Goal: Task Accomplishment & Management: Complete application form

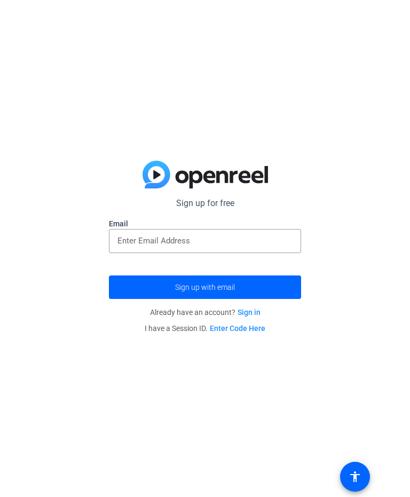
click at [119, 239] on input "email" at bounding box center [204, 240] width 175 height 13
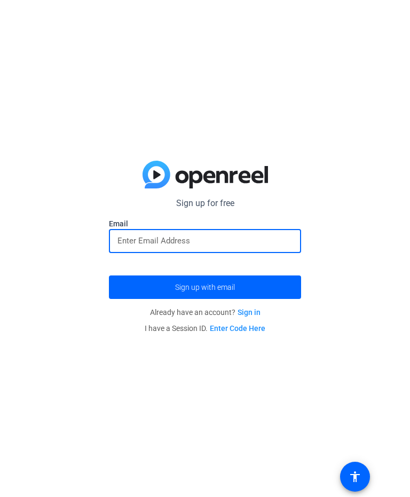
type input "[EMAIL_ADDRESS][DOMAIN_NAME]"
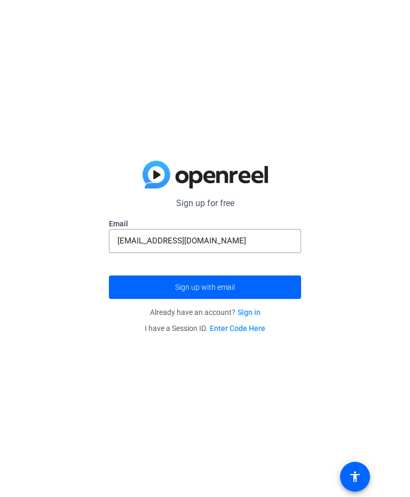
click at [137, 284] on span "submit" at bounding box center [205, 287] width 192 height 26
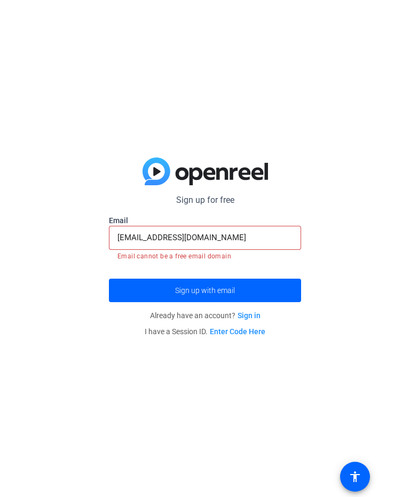
click at [244, 317] on link "Sign in" at bounding box center [248, 315] width 23 height 9
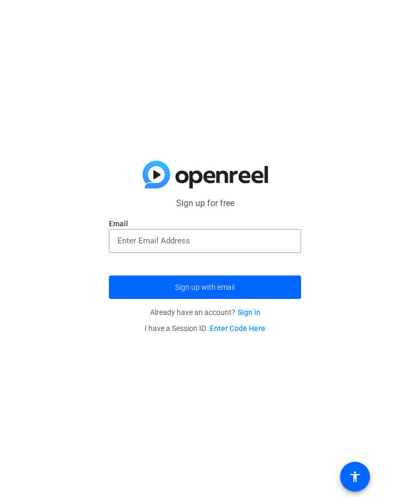
click at [128, 245] on input "email" at bounding box center [204, 240] width 175 height 13
click at [145, 289] on span "submit" at bounding box center [205, 287] width 192 height 26
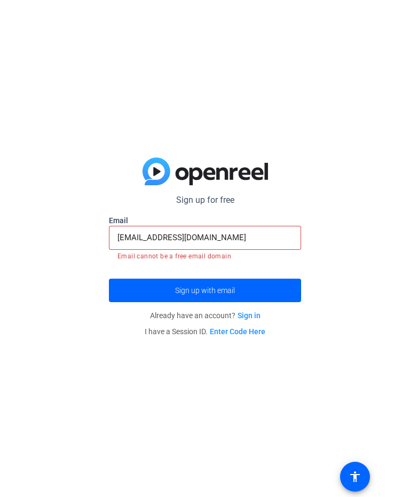
click at [124, 285] on span "submit" at bounding box center [205, 290] width 192 height 26
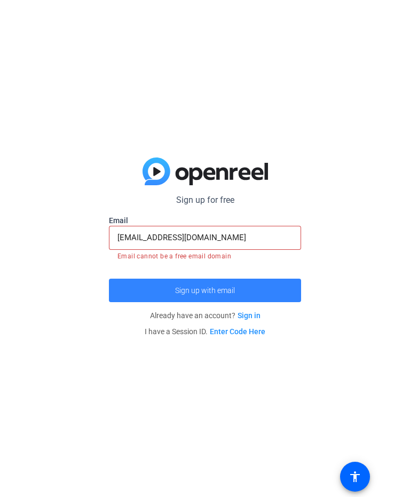
click at [126, 285] on span "submit" at bounding box center [205, 290] width 192 height 26
click at [126, 282] on span "submit" at bounding box center [205, 290] width 192 height 26
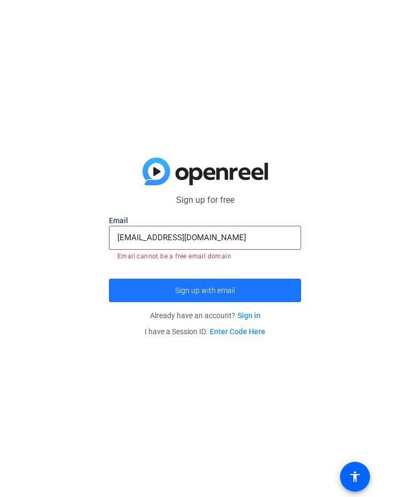
click at [128, 285] on span "submit" at bounding box center [205, 290] width 192 height 26
click at [129, 285] on span "submit" at bounding box center [205, 290] width 192 height 26
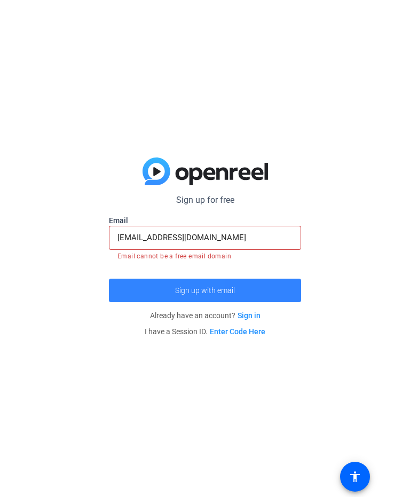
click at [132, 288] on span "submit" at bounding box center [205, 290] width 192 height 26
click at [132, 286] on span "submit" at bounding box center [205, 290] width 192 height 26
click at [146, 291] on span "submit" at bounding box center [205, 290] width 192 height 26
click at [146, 286] on span "submit" at bounding box center [205, 290] width 192 height 26
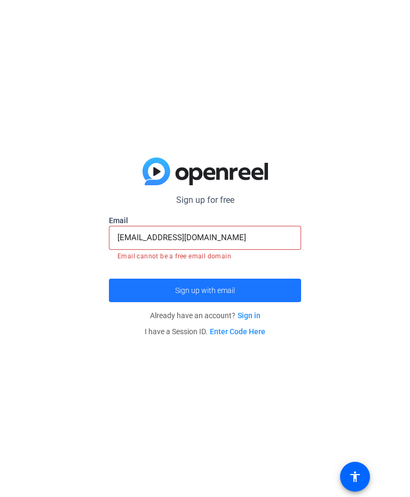
click at [159, 289] on span "submit" at bounding box center [205, 290] width 192 height 26
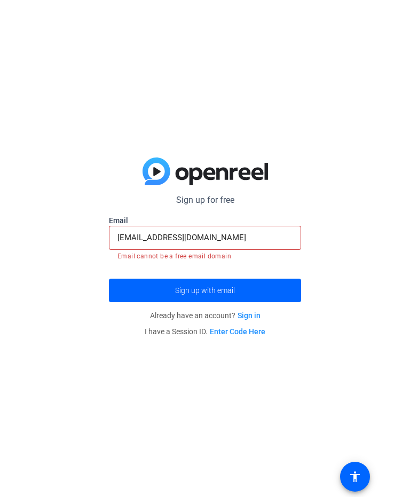
click at [199, 243] on input "[EMAIL_ADDRESS][DOMAIN_NAME]" at bounding box center [204, 237] width 175 height 13
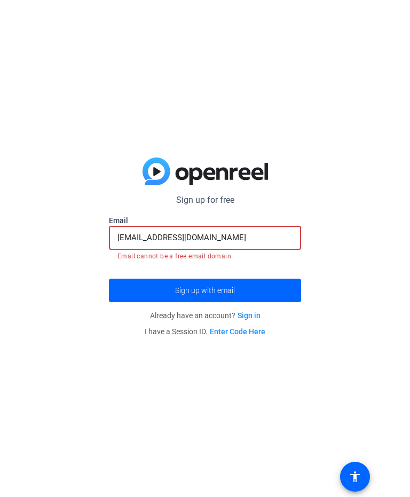
click at [130, 289] on span "submit" at bounding box center [205, 290] width 192 height 26
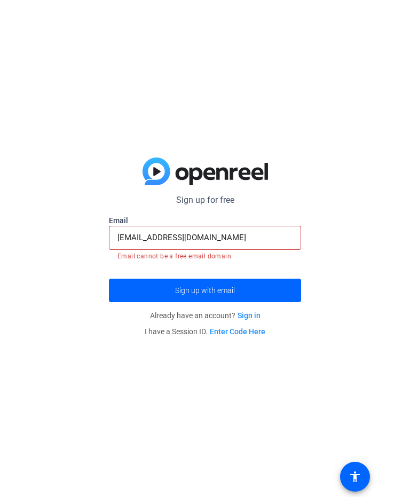
click at [208, 242] on input "[EMAIL_ADDRESS][DOMAIN_NAME]" at bounding box center [204, 237] width 175 height 13
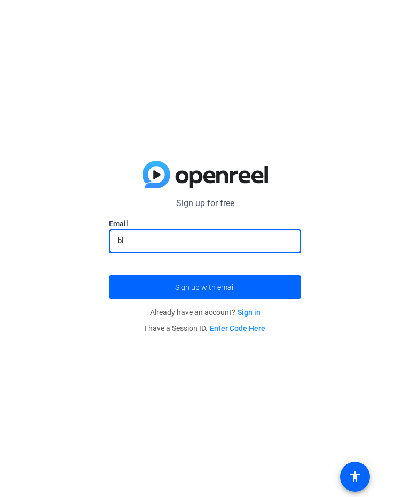
type input "b"
paste input "Make the fire move in the fireplace, make the beach move the waves"
click at [205, 286] on button "Sign up with email" at bounding box center [205, 286] width 192 height 23
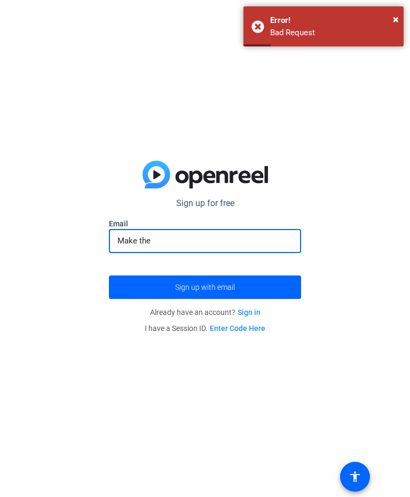
type input "Make"
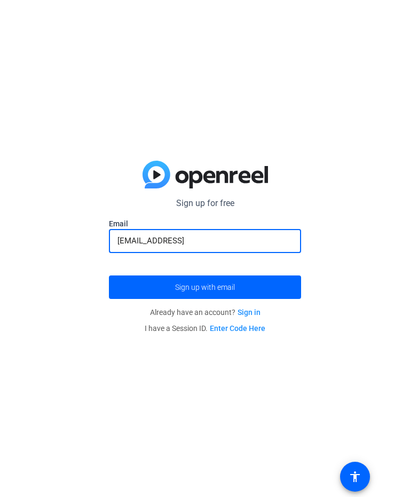
click at [269, 285] on span "submit" at bounding box center [205, 287] width 192 height 26
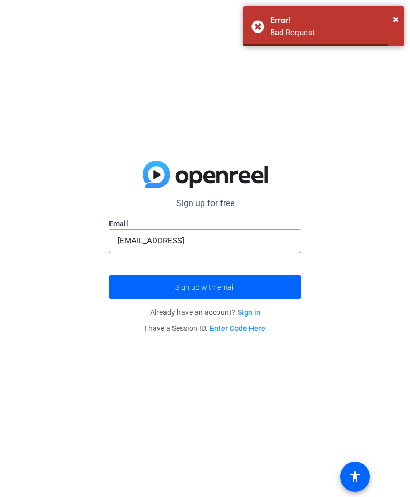
click at [277, 243] on input "[EMAIL_ADDRESS]" at bounding box center [204, 240] width 175 height 13
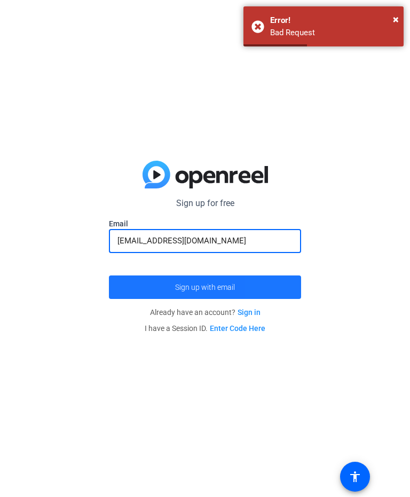
click at [272, 287] on span "submit" at bounding box center [205, 287] width 192 height 26
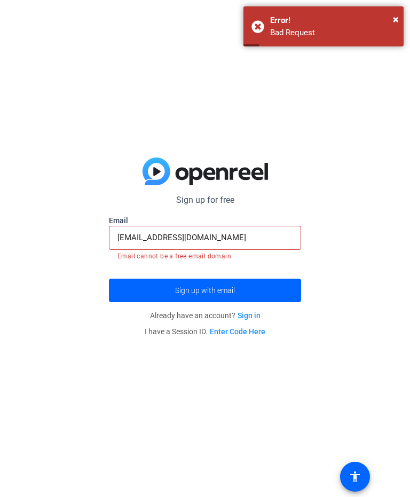
click at [288, 240] on input "[EMAIL_ADDRESS][DOMAIN_NAME]" at bounding box center [204, 237] width 175 height 13
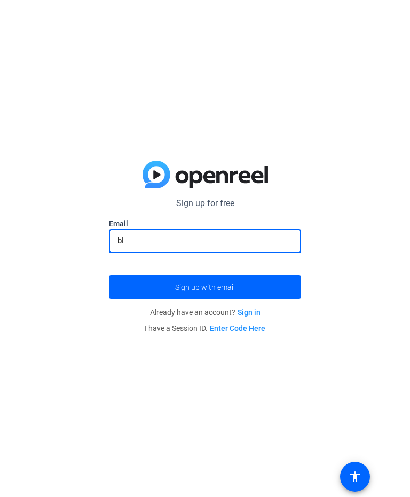
type input "b"
type input "mayazavla"
